Goal: Information Seeking & Learning: Check status

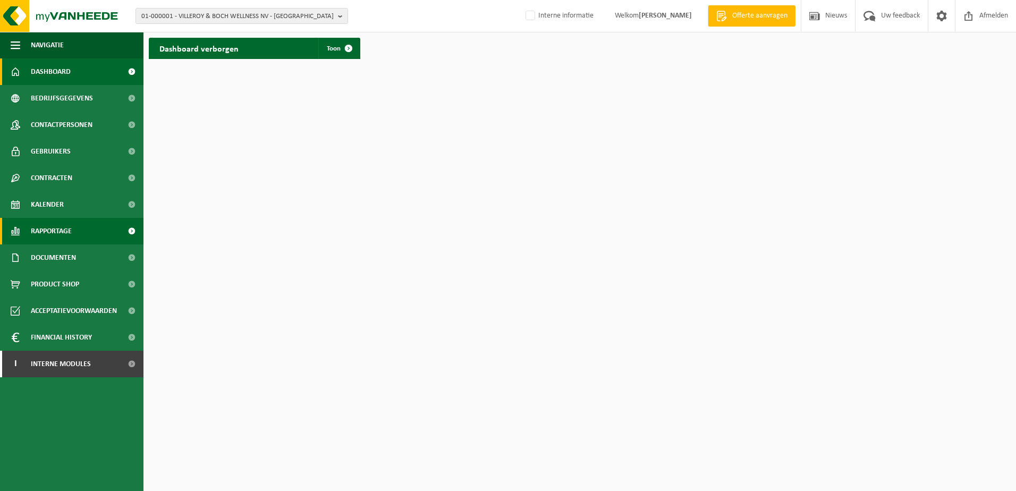
click at [72, 229] on span "Rapportage" at bounding box center [51, 231] width 41 height 27
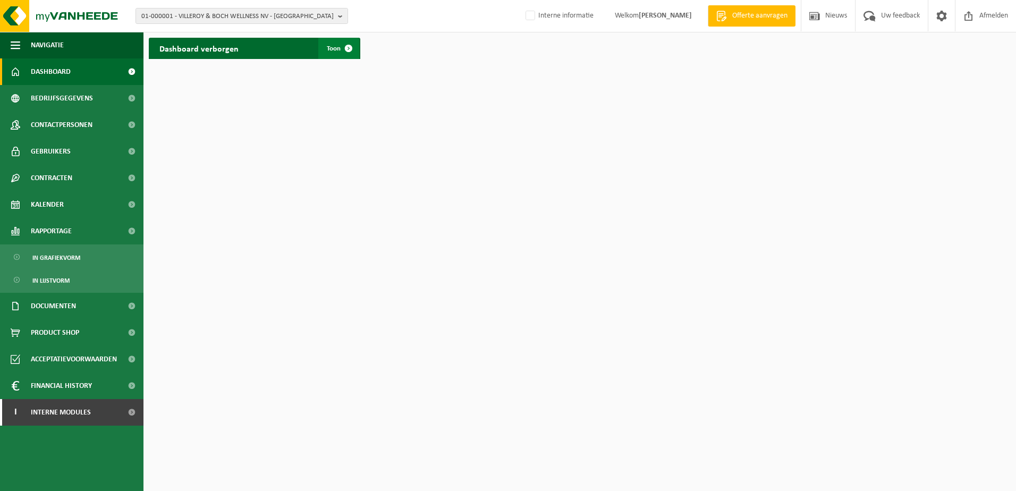
click at [341, 54] on span at bounding box center [348, 48] width 21 height 21
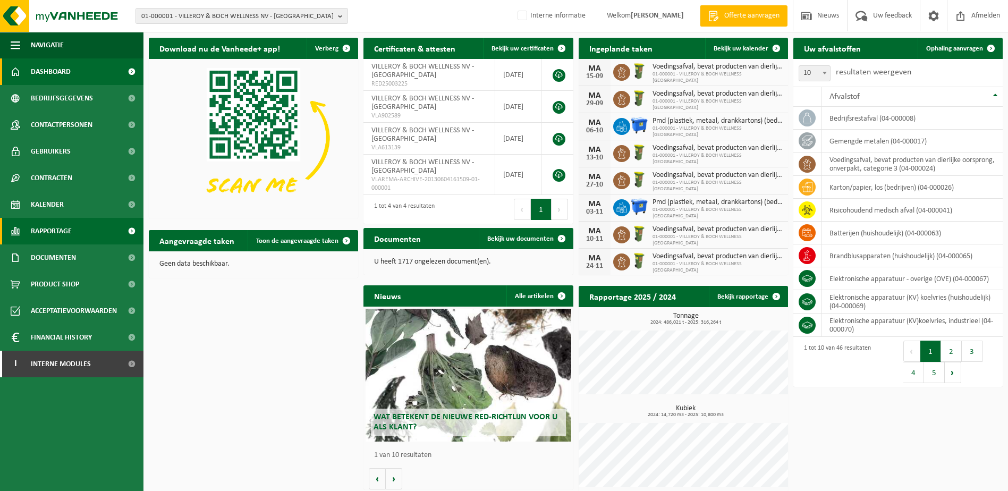
click at [78, 228] on link "Rapportage" at bounding box center [71, 231] width 143 height 27
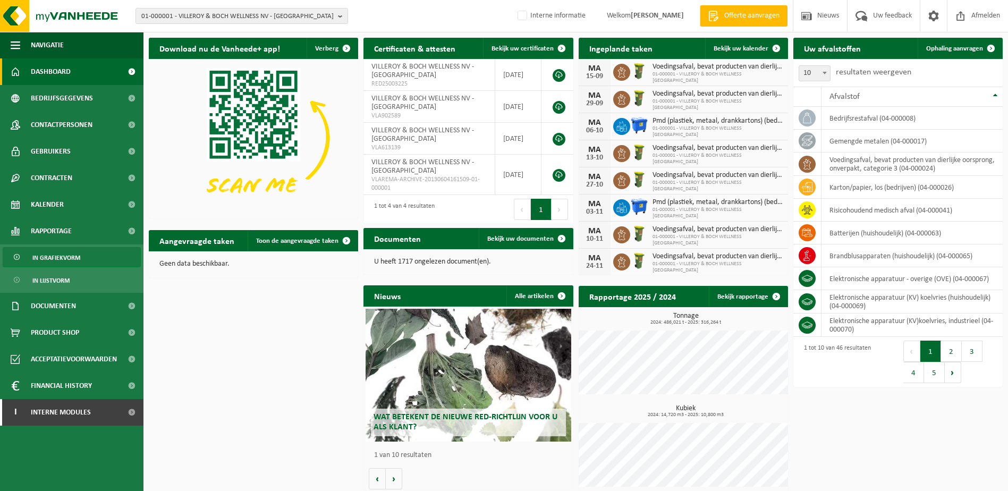
click at [84, 255] on link "In grafiekvorm" at bounding box center [72, 257] width 138 height 20
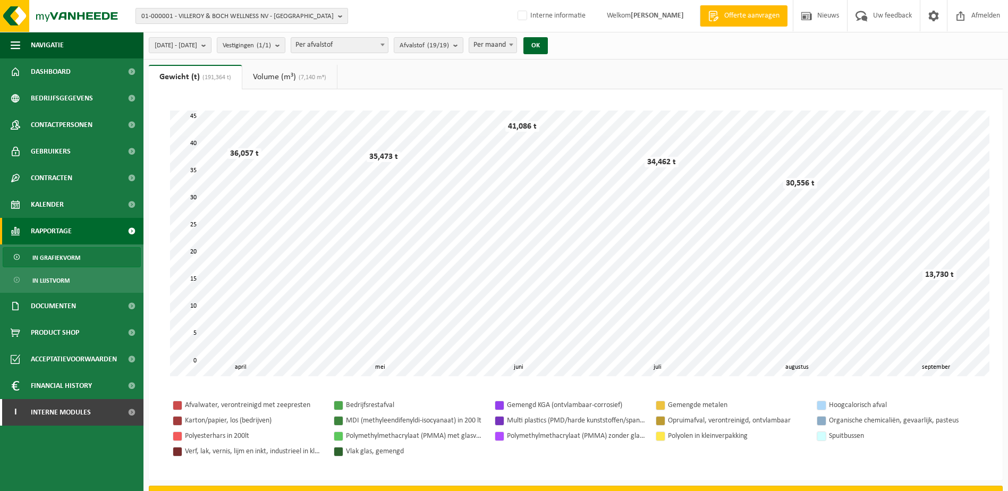
click at [341, 19] on b "button" at bounding box center [343, 16] width 10 height 15
click at [195, 33] on input "text" at bounding box center [241, 33] width 207 height 13
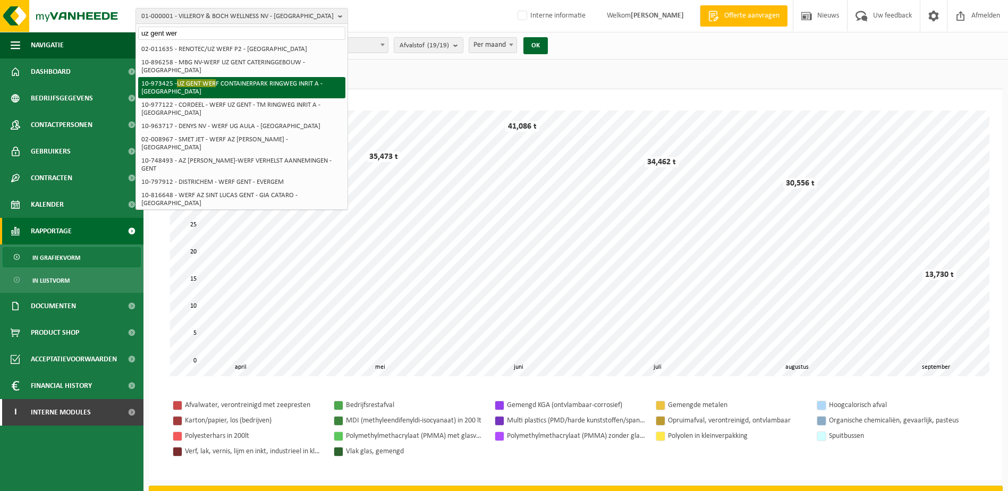
type input "uz gent wer"
click at [222, 79] on li "10-973425 - UZ [GEOGRAPHIC_DATA] INRIT A - [GEOGRAPHIC_DATA]" at bounding box center [241, 87] width 207 height 21
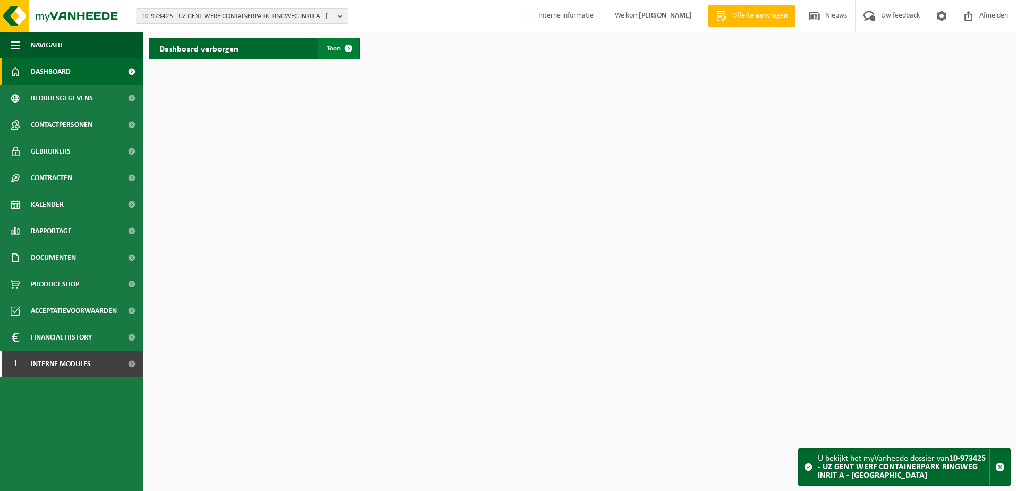
click at [325, 50] on link "Toon" at bounding box center [338, 48] width 41 height 21
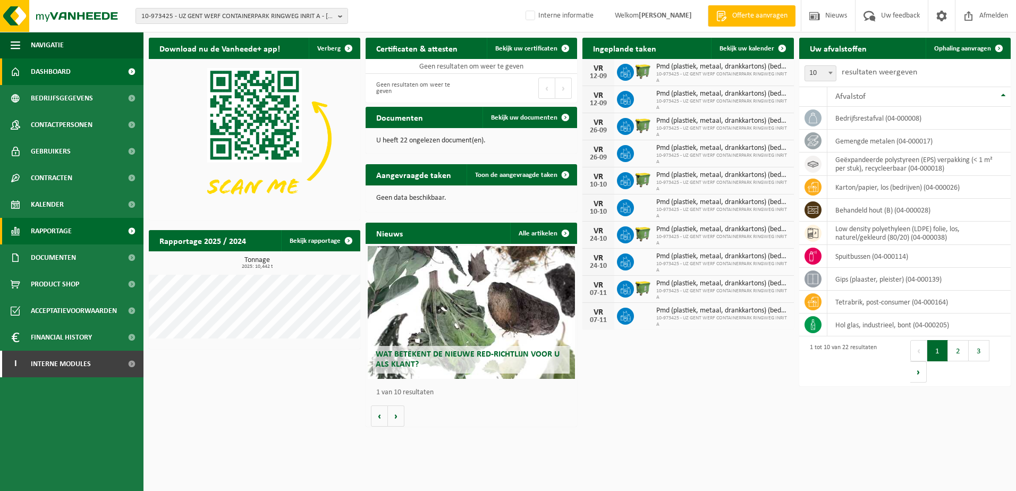
click at [68, 224] on span "Rapportage" at bounding box center [51, 231] width 41 height 27
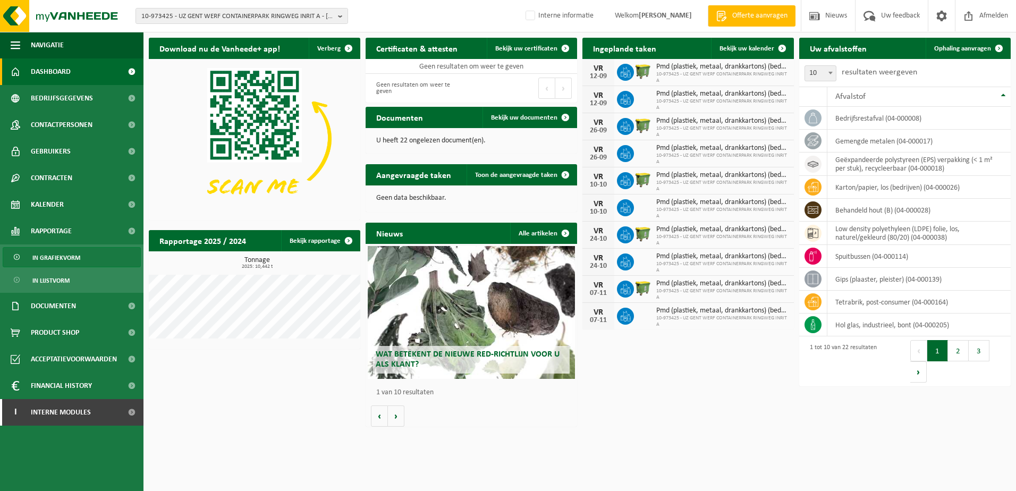
click at [78, 256] on span "In grafiekvorm" at bounding box center [56, 258] width 48 height 20
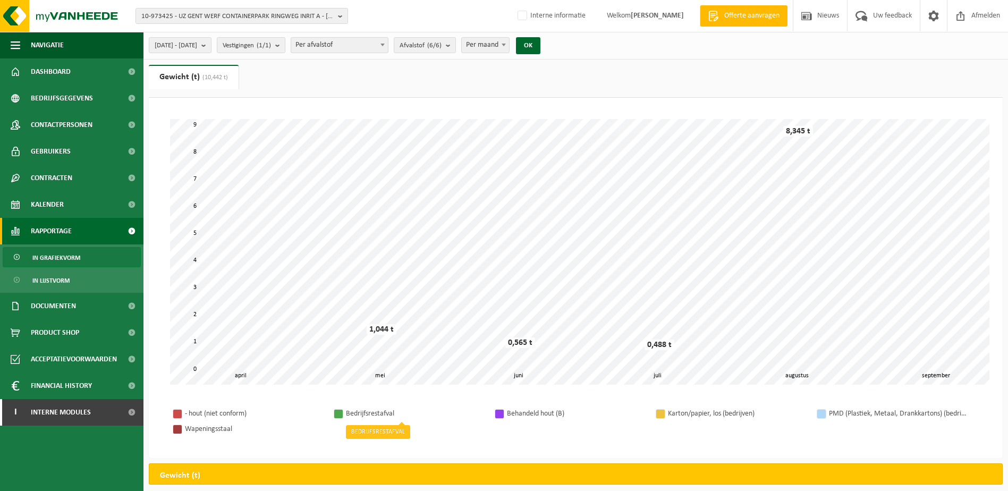
click at [452, 419] on div "Bedrijfsrestafval" at bounding box center [415, 413] width 138 height 13
click at [460, 417] on div "Bedrijfsrestafval" at bounding box center [415, 413] width 138 height 13
